Goal: Information Seeking & Learning: Learn about a topic

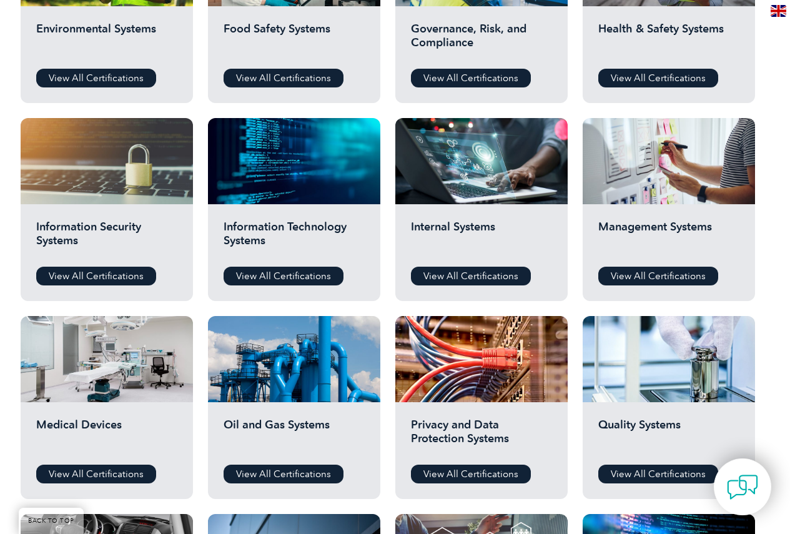
scroll to position [562, 0]
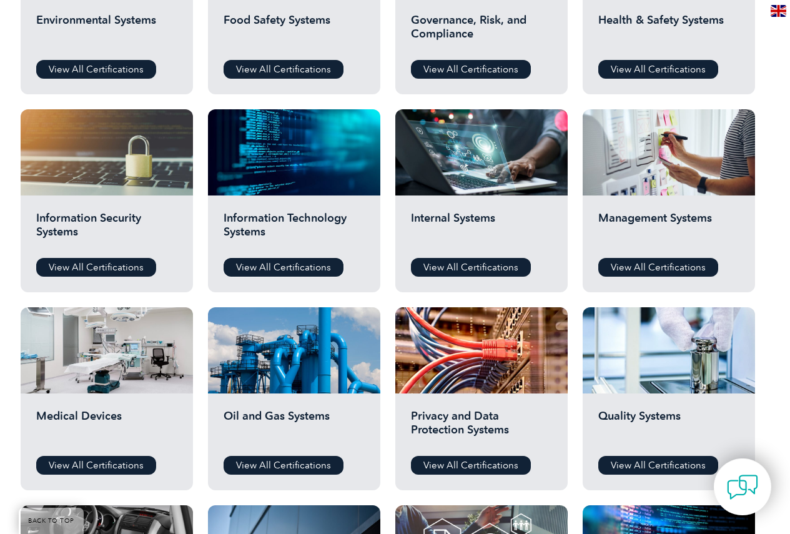
click at [293, 267] on link "View All Certifications" at bounding box center [284, 267] width 120 height 19
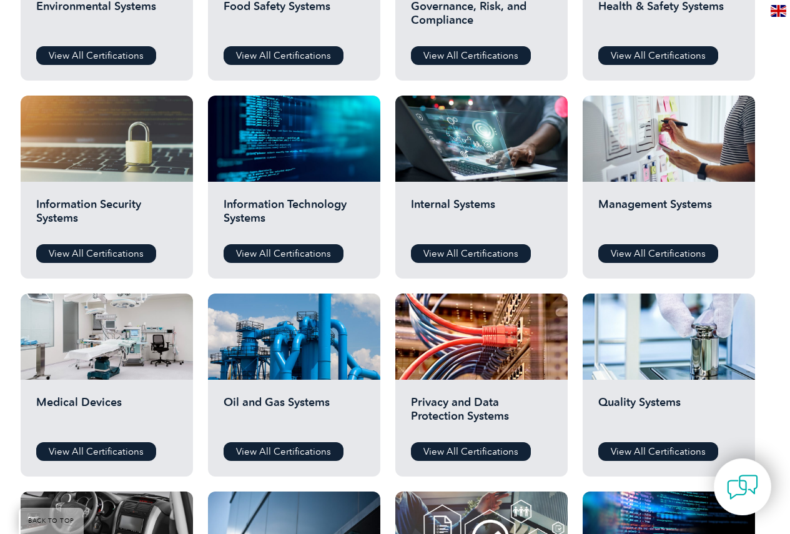
scroll to position [562, 0]
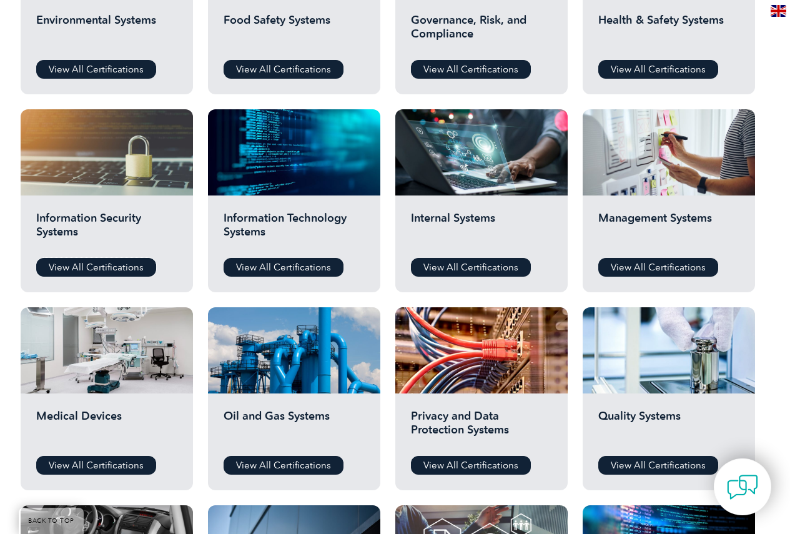
click at [109, 266] on link "View All Certifications" at bounding box center [96, 267] width 120 height 19
